Goal: Task Accomplishment & Management: Use online tool/utility

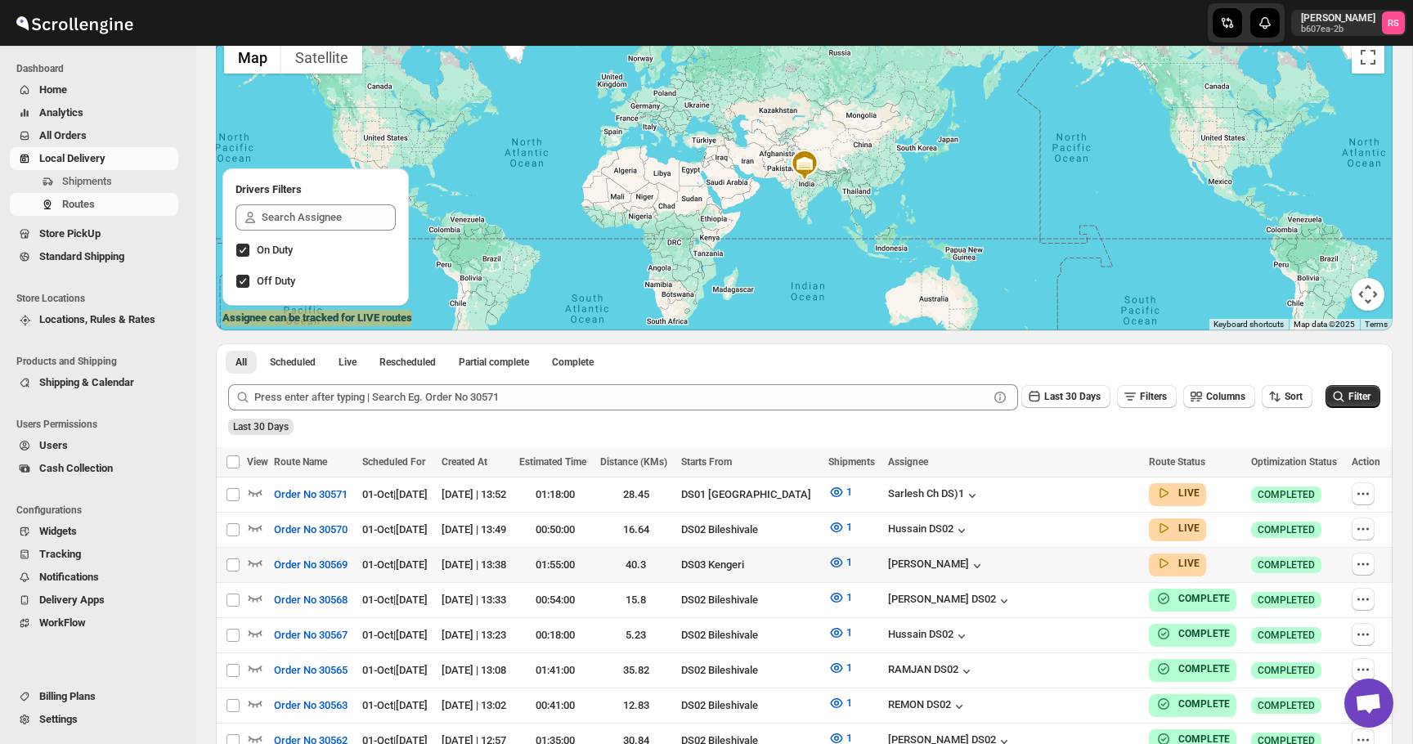
scroll to position [167, 0]
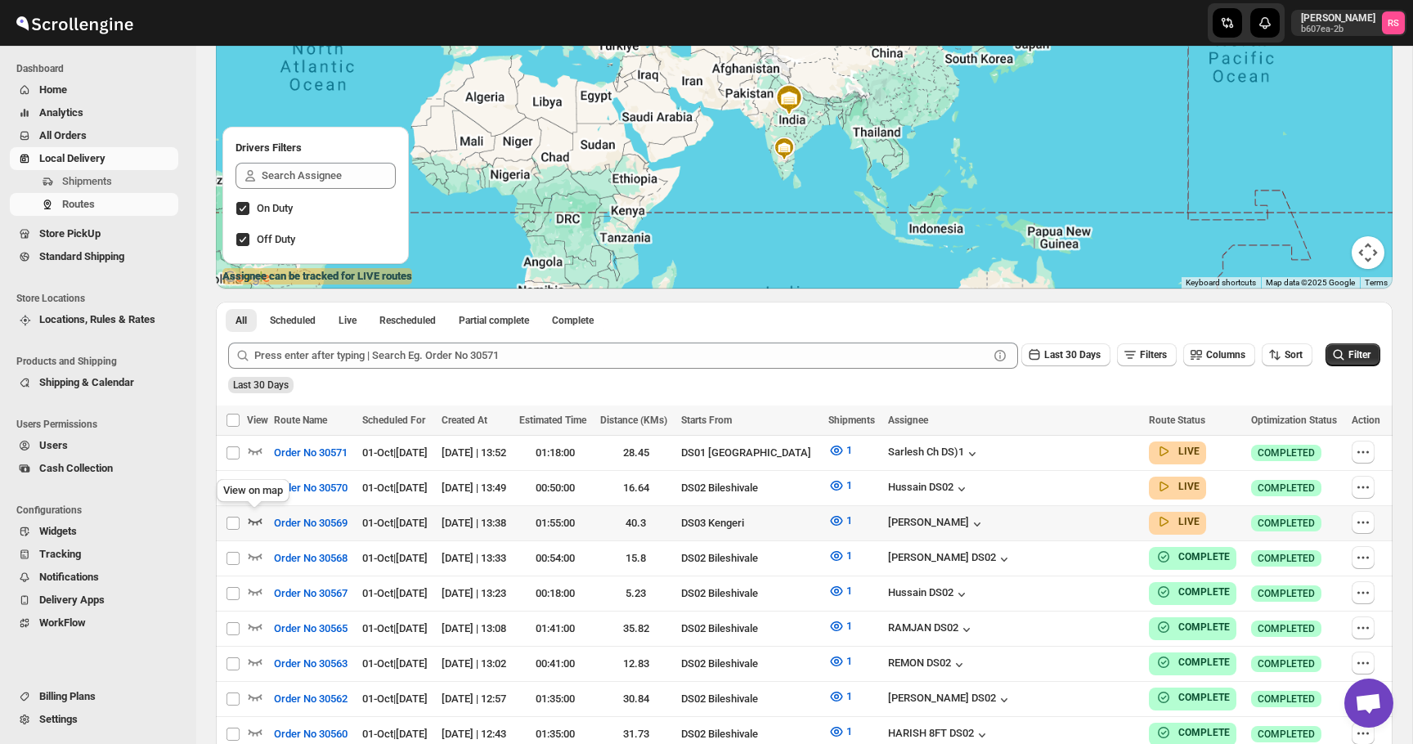
click at [257, 518] on icon "button" at bounding box center [255, 521] width 16 height 16
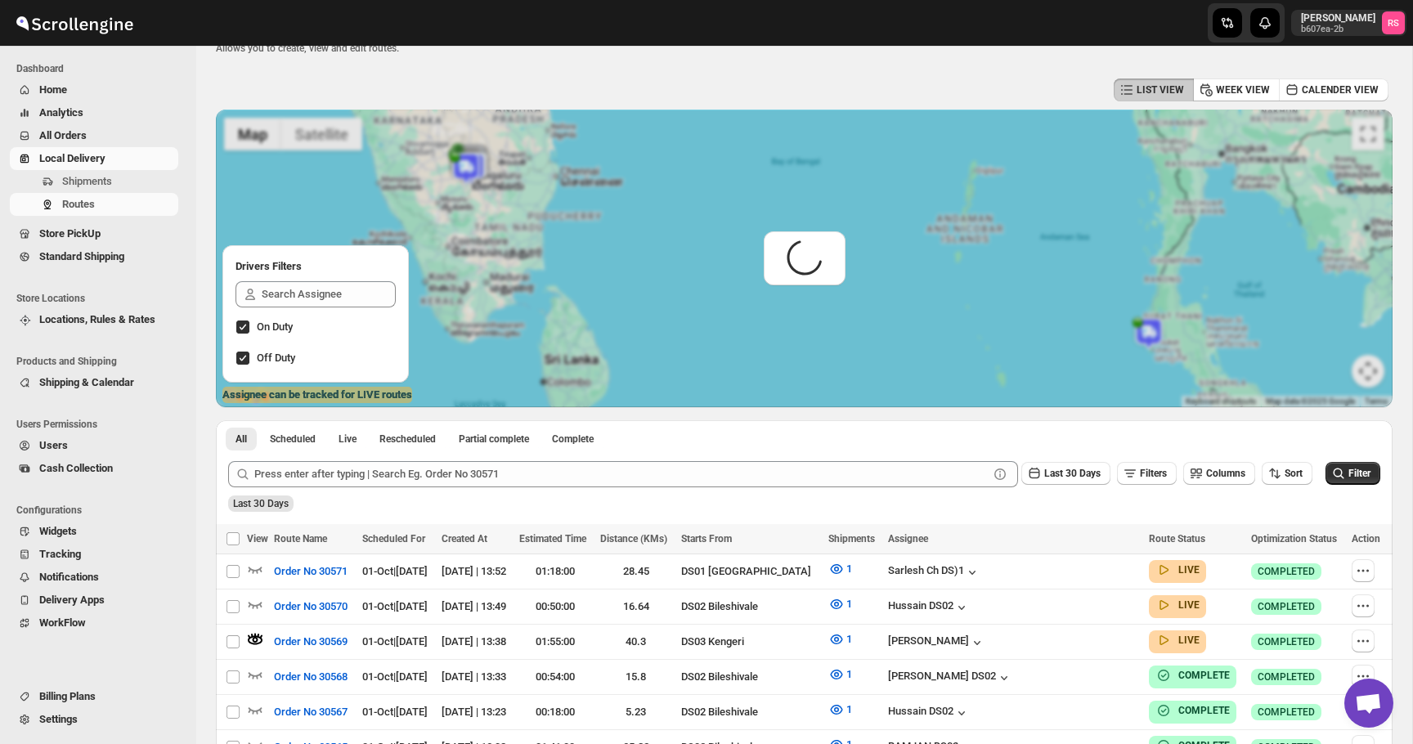
scroll to position [0, 0]
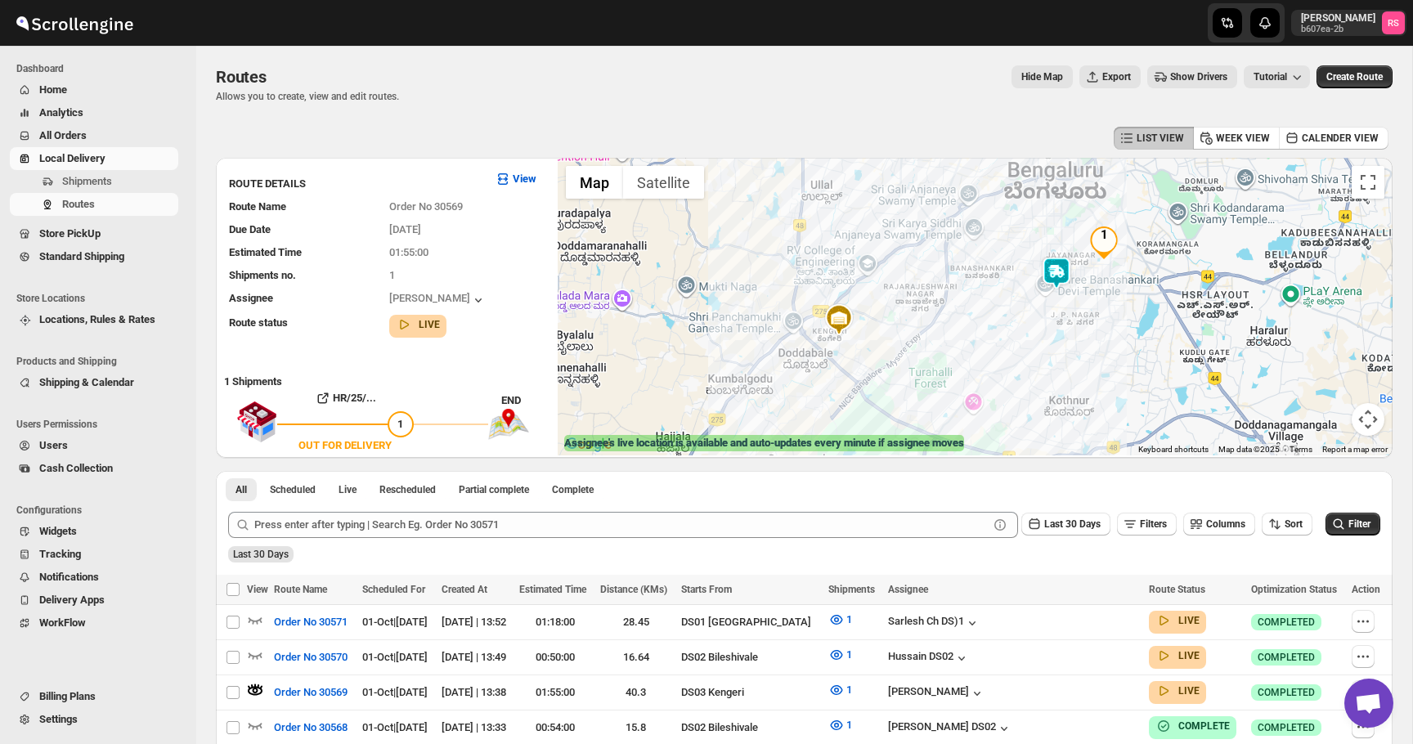
click at [1053, 268] on img at bounding box center [1056, 273] width 33 height 33
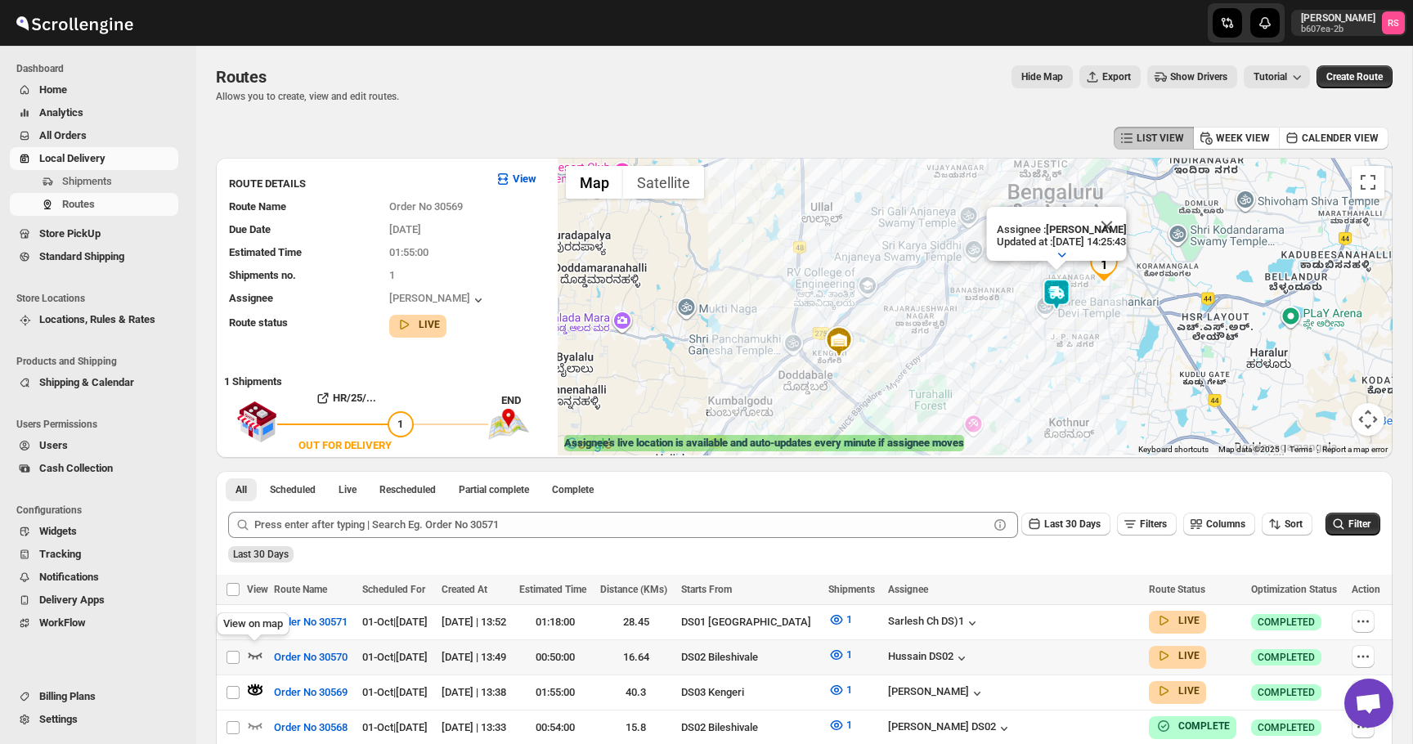
click at [259, 654] on icon "button" at bounding box center [256, 656] width 14 height 7
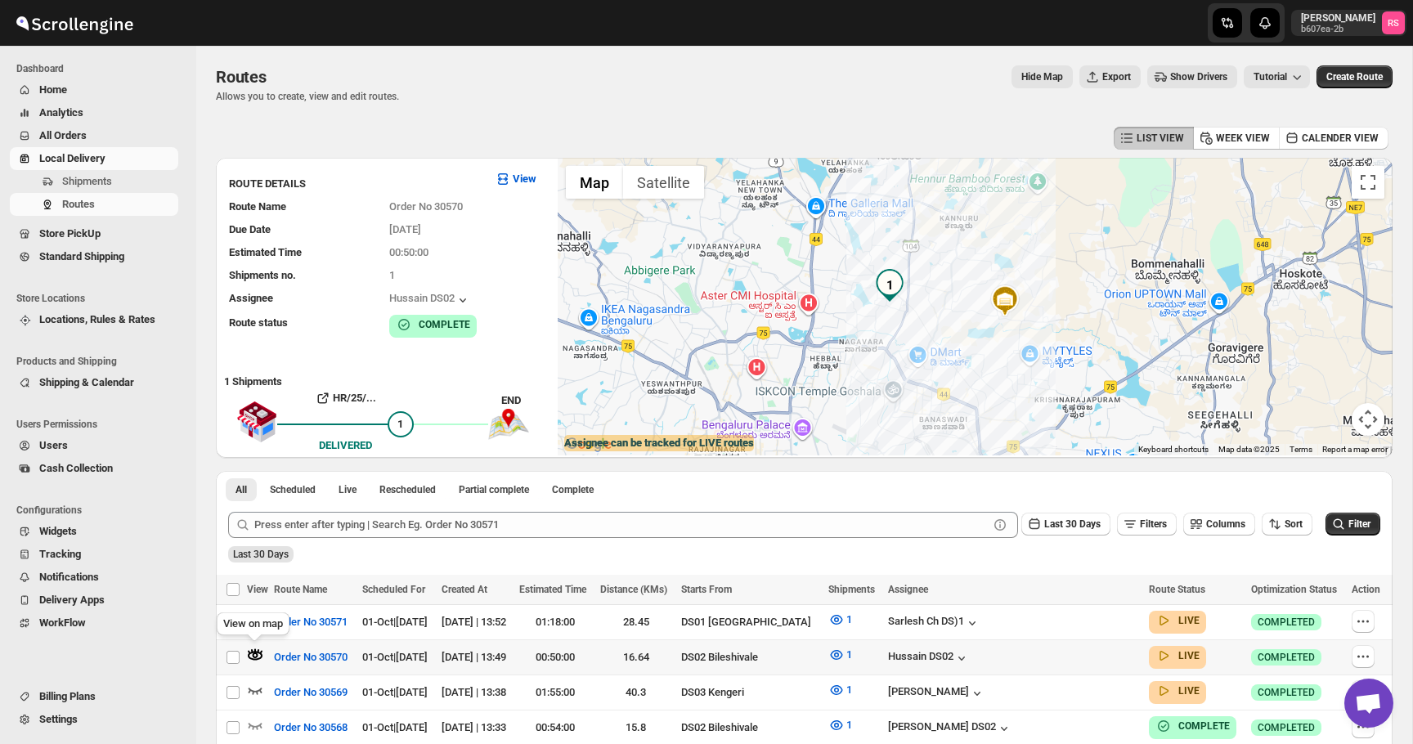
click at [254, 653] on icon "button" at bounding box center [256, 656] width 6 height 6
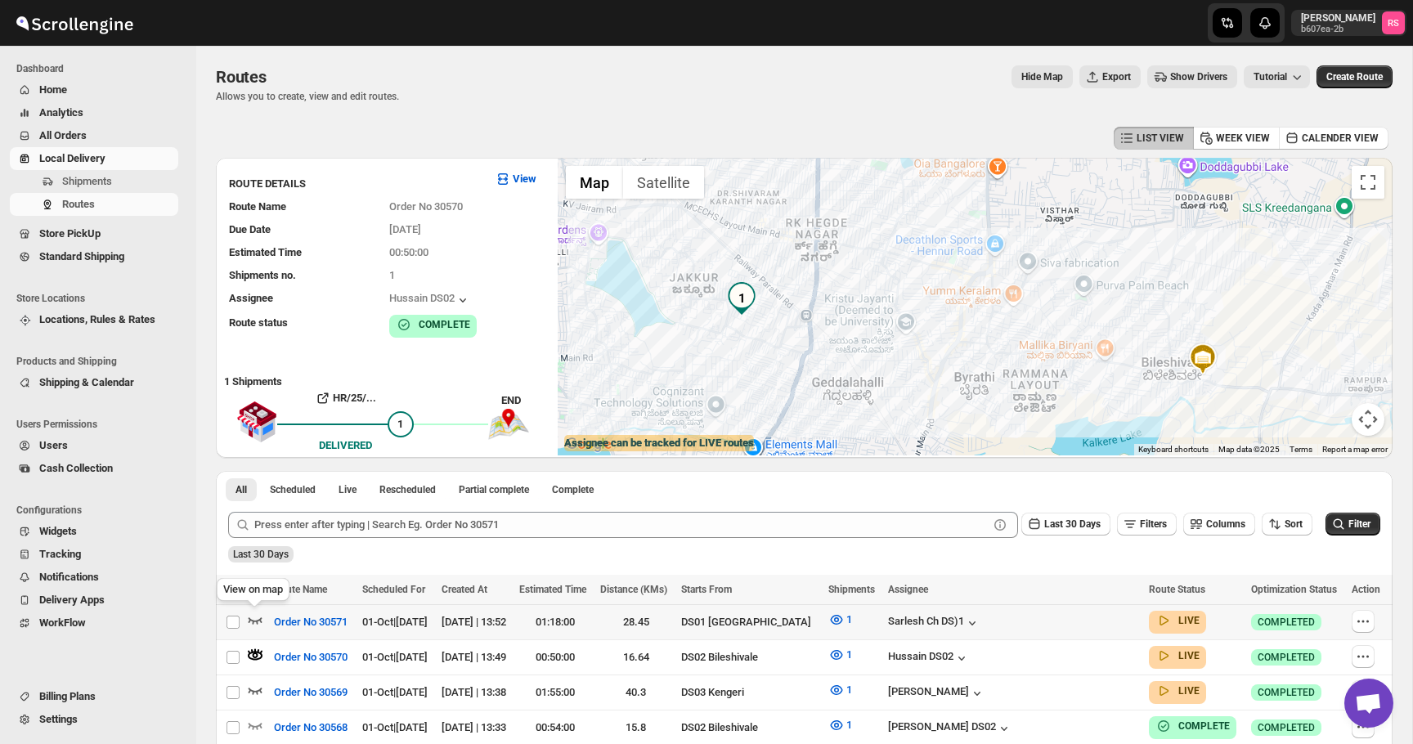
click at [255, 619] on icon "button" at bounding box center [255, 620] width 16 height 16
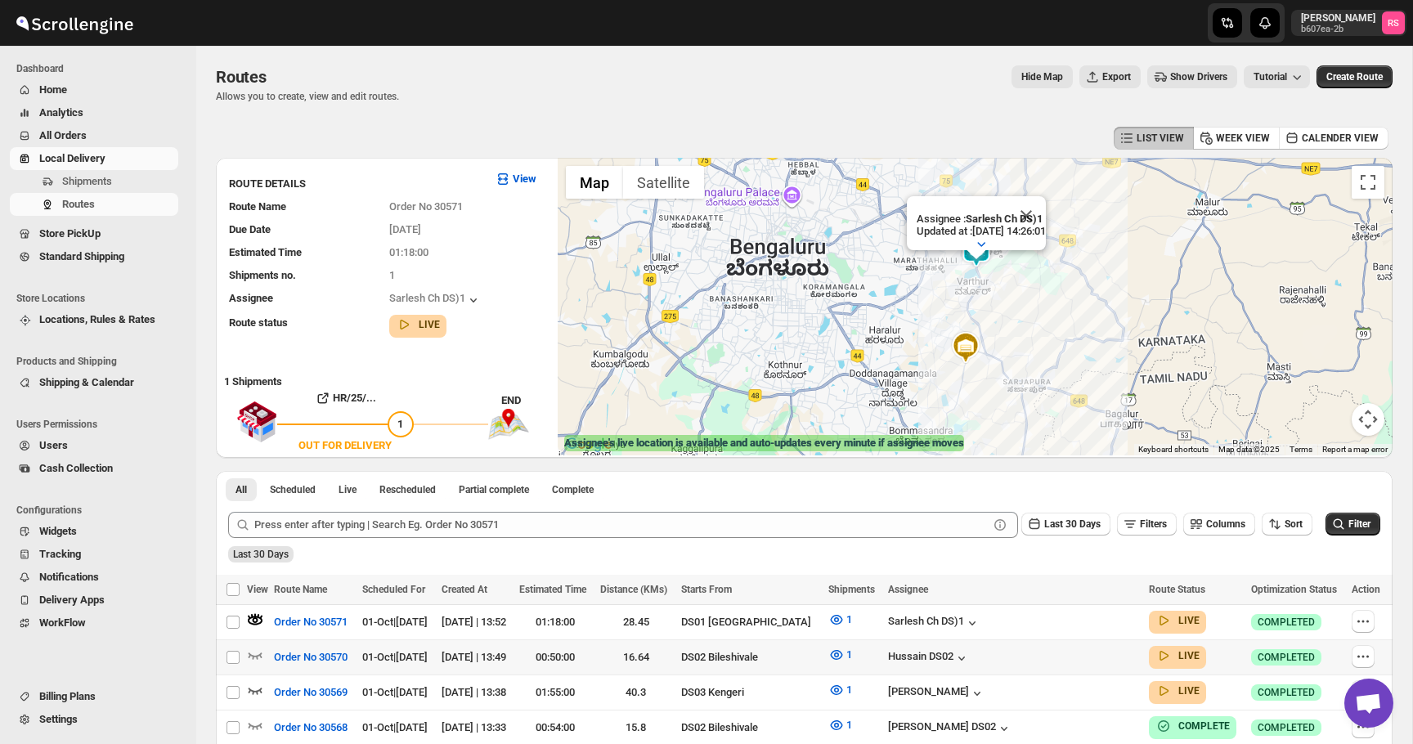
click at [1031, 667] on td "Hussain DS02" at bounding box center [1013, 656] width 261 height 35
checkbox input "true"
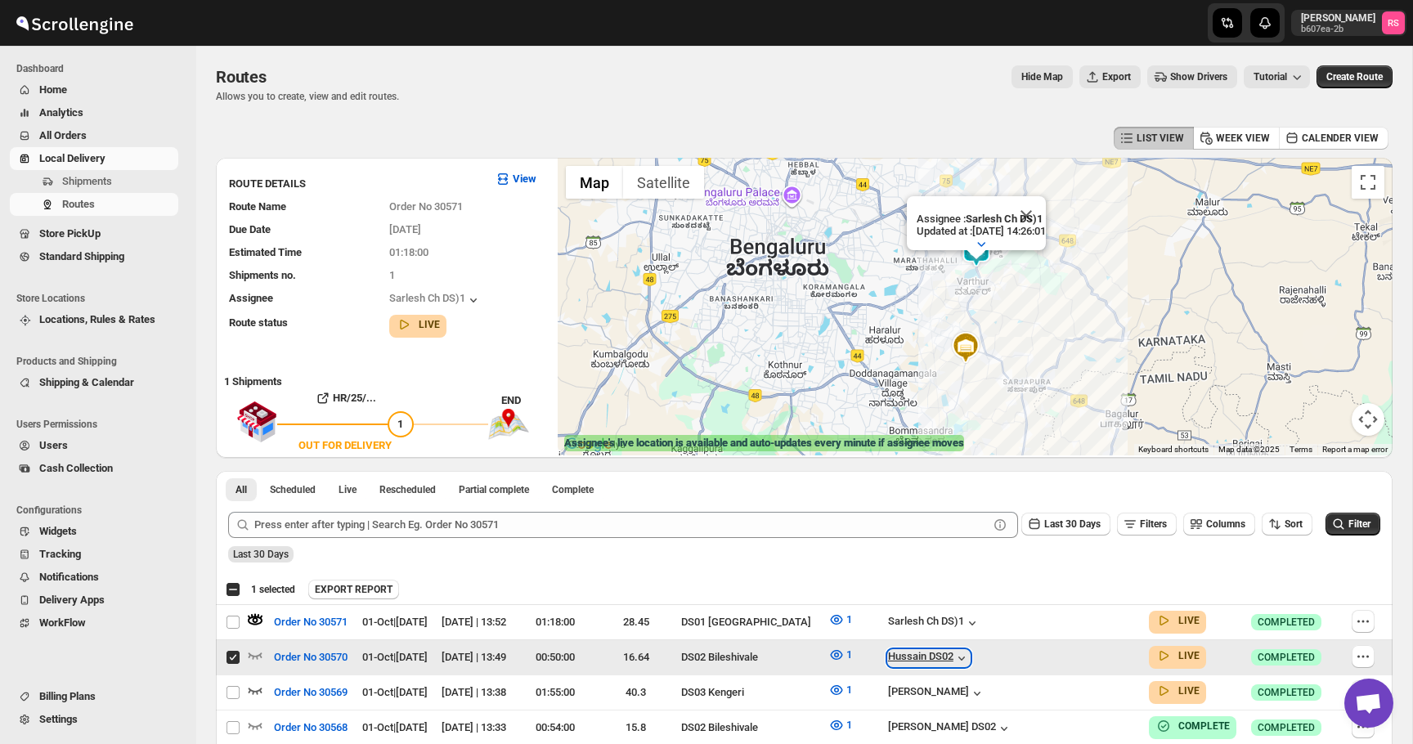
click at [970, 662] on icon "button" at bounding box center [961, 658] width 16 height 16
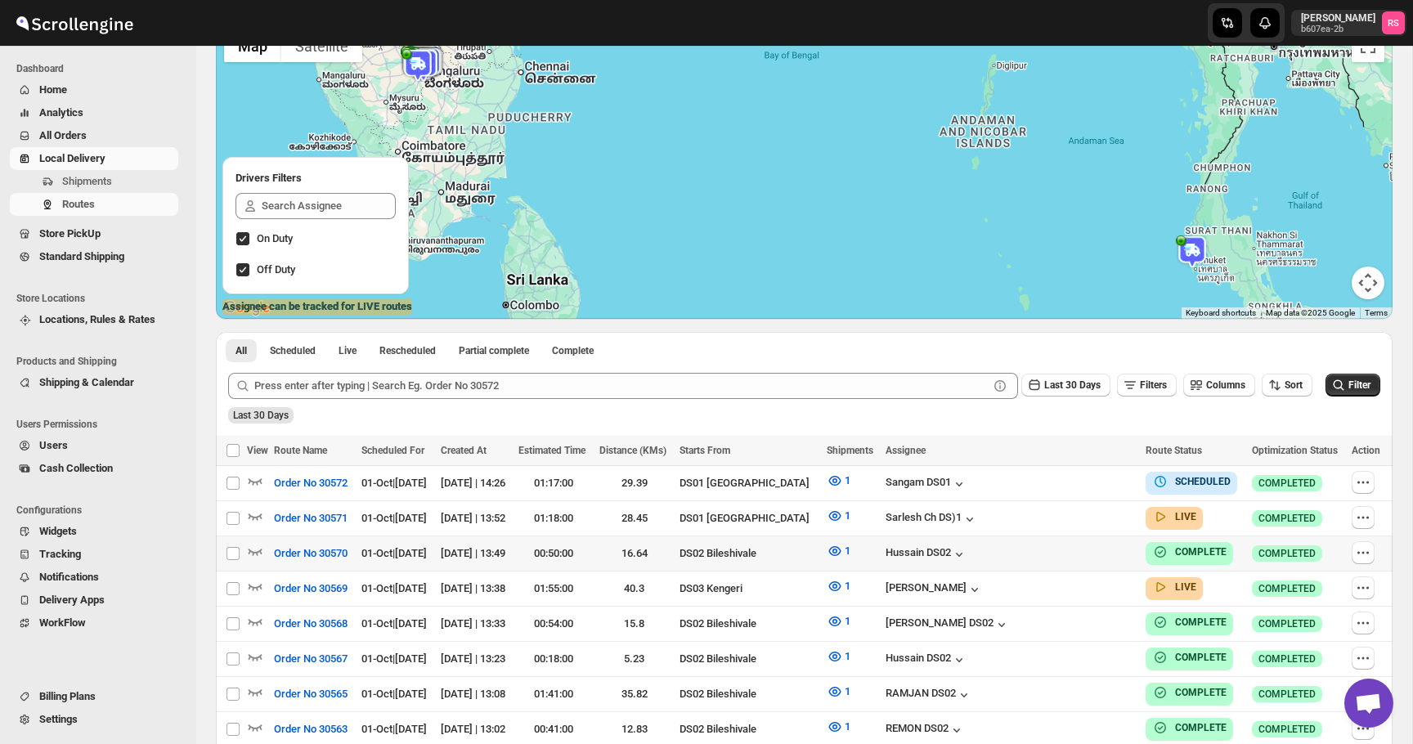
scroll to position [133, 0]
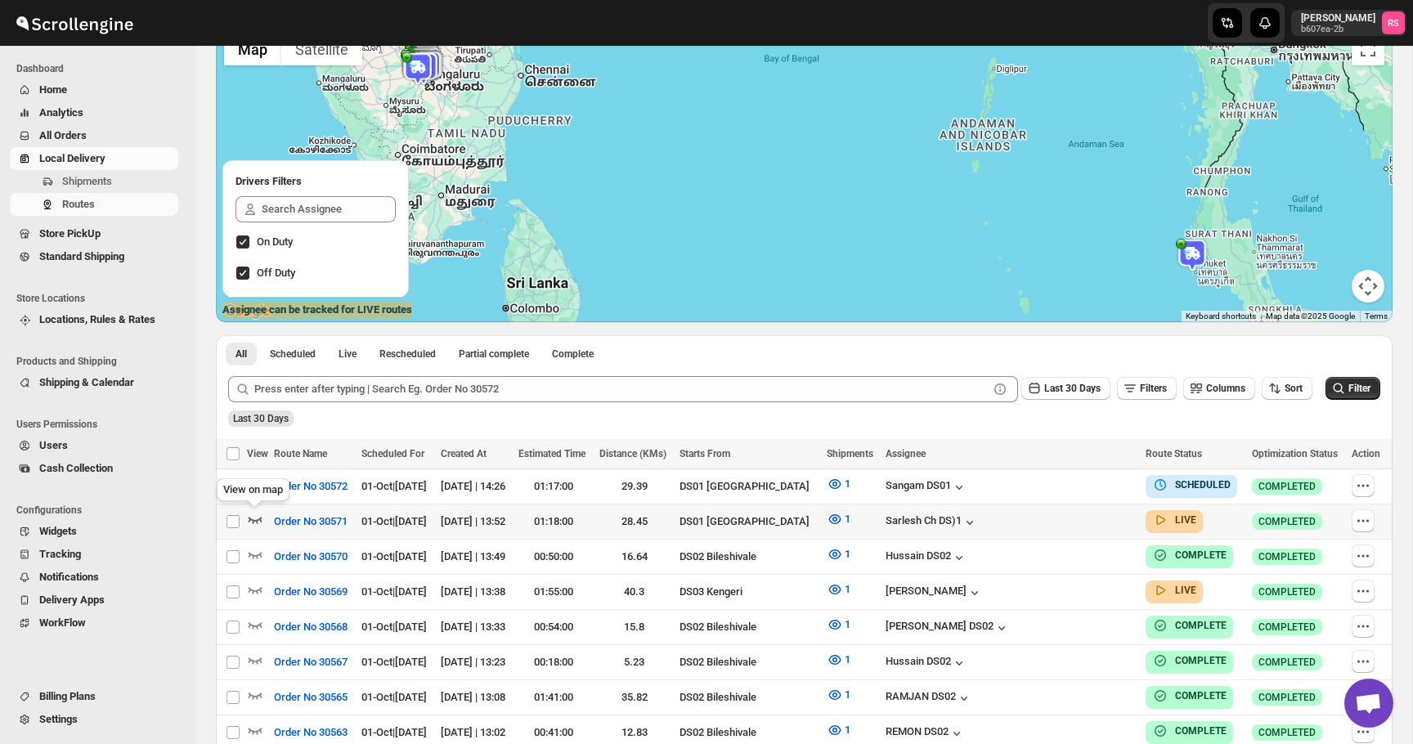
click at [258, 518] on icon "button" at bounding box center [255, 519] width 16 height 16
